Goal: Find specific page/section: Find specific page/section

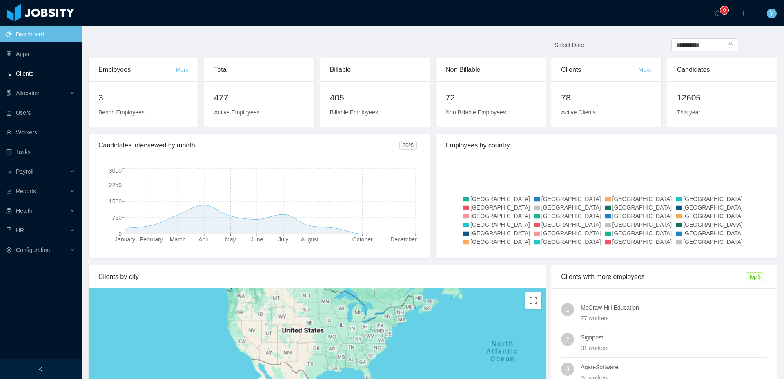
click at [18, 73] on link "Clients" at bounding box center [40, 73] width 69 height 16
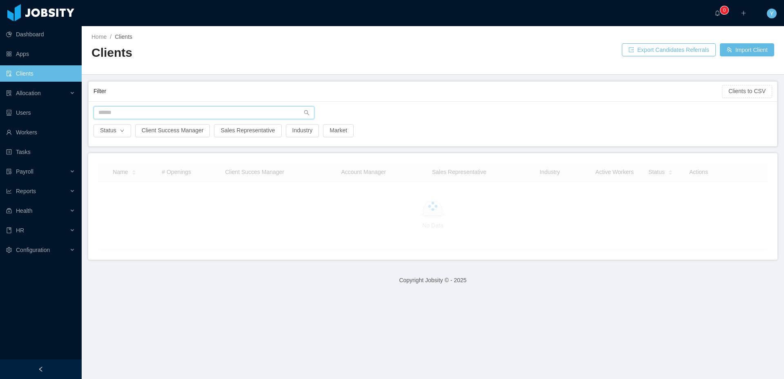
click at [147, 108] on input "text" at bounding box center [203, 112] width 221 height 13
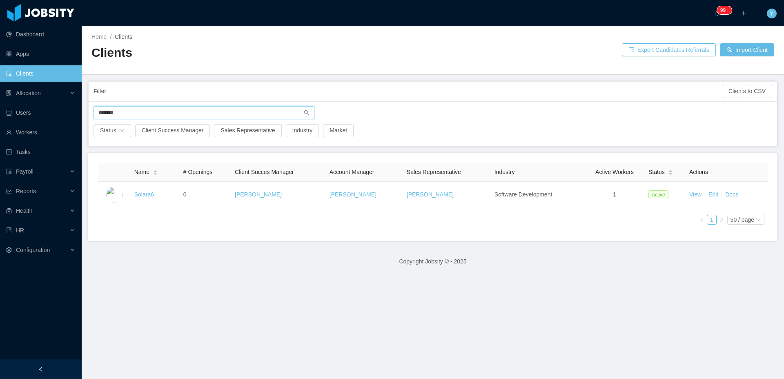
type input "*******"
